Goal: Check status

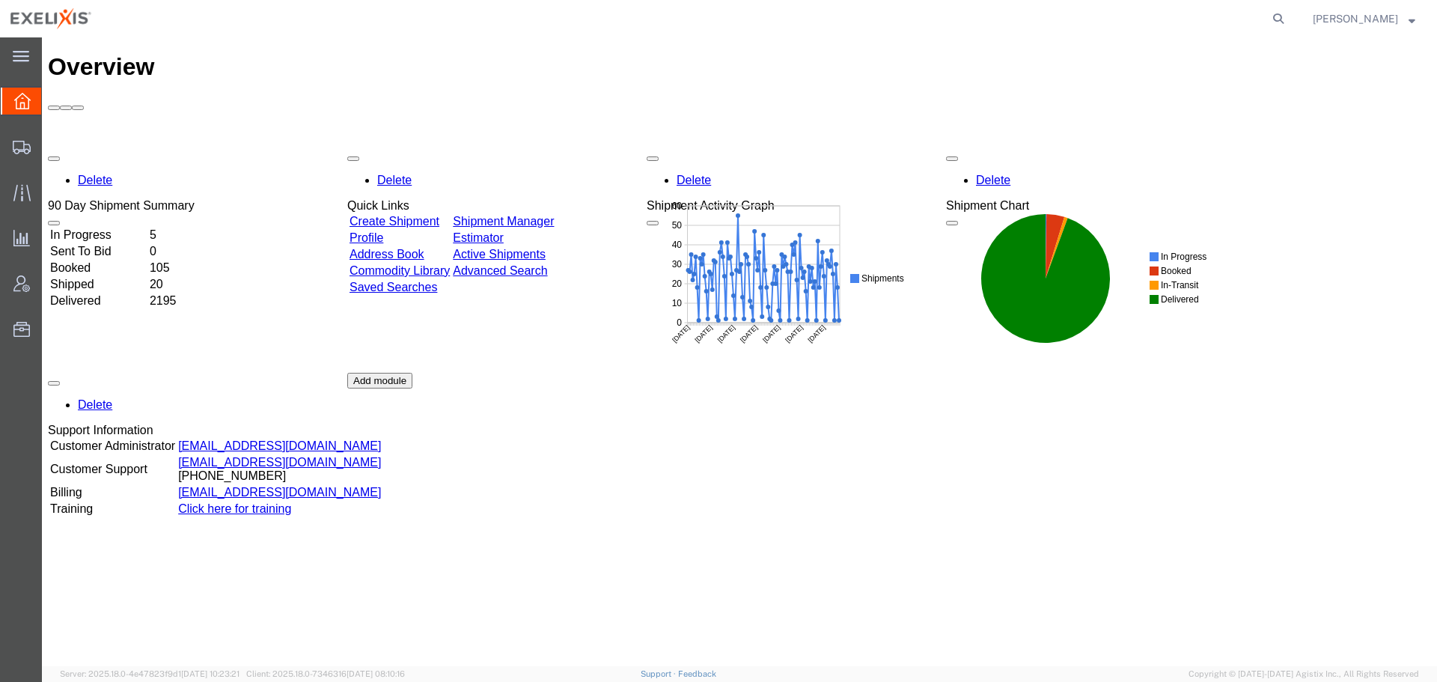
click at [16, 112] on div at bounding box center [22, 101] width 42 height 27
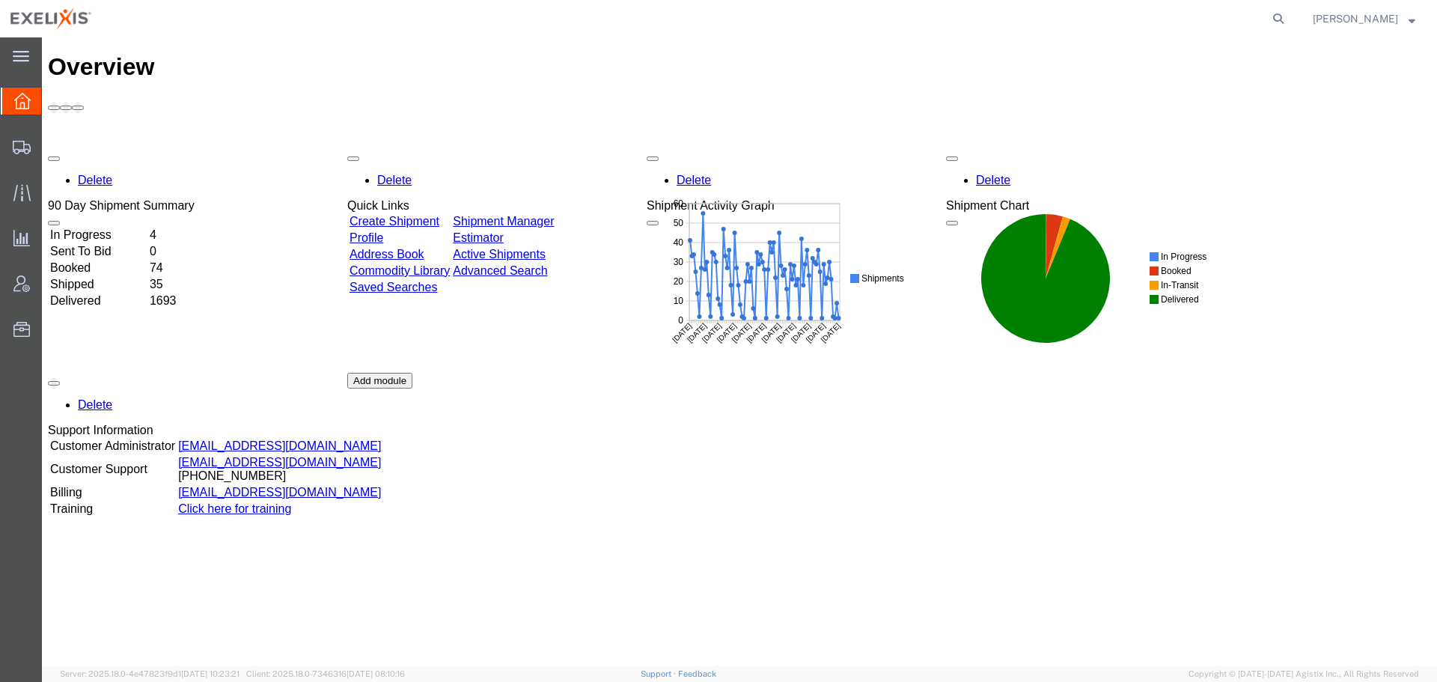
click at [1099, 504] on div "Delete 90 Day Shipment Summary In Progress 4 Sent To Bid 0 Booked 74 Shipped 35…" at bounding box center [739, 372] width 1383 height 449
click at [360, 629] on div "Overview Delete 90 Day Shipment Summary In Progress 4 Sent To Bid 0 Booked 74 S…" at bounding box center [739, 367] width 1383 height 629
click at [1276, 16] on icon at bounding box center [1278, 18] width 21 height 21
click at [982, 16] on input "search" at bounding box center [1040, 19] width 455 height 36
type input "H137480"
